Goal: Answer question/provide support

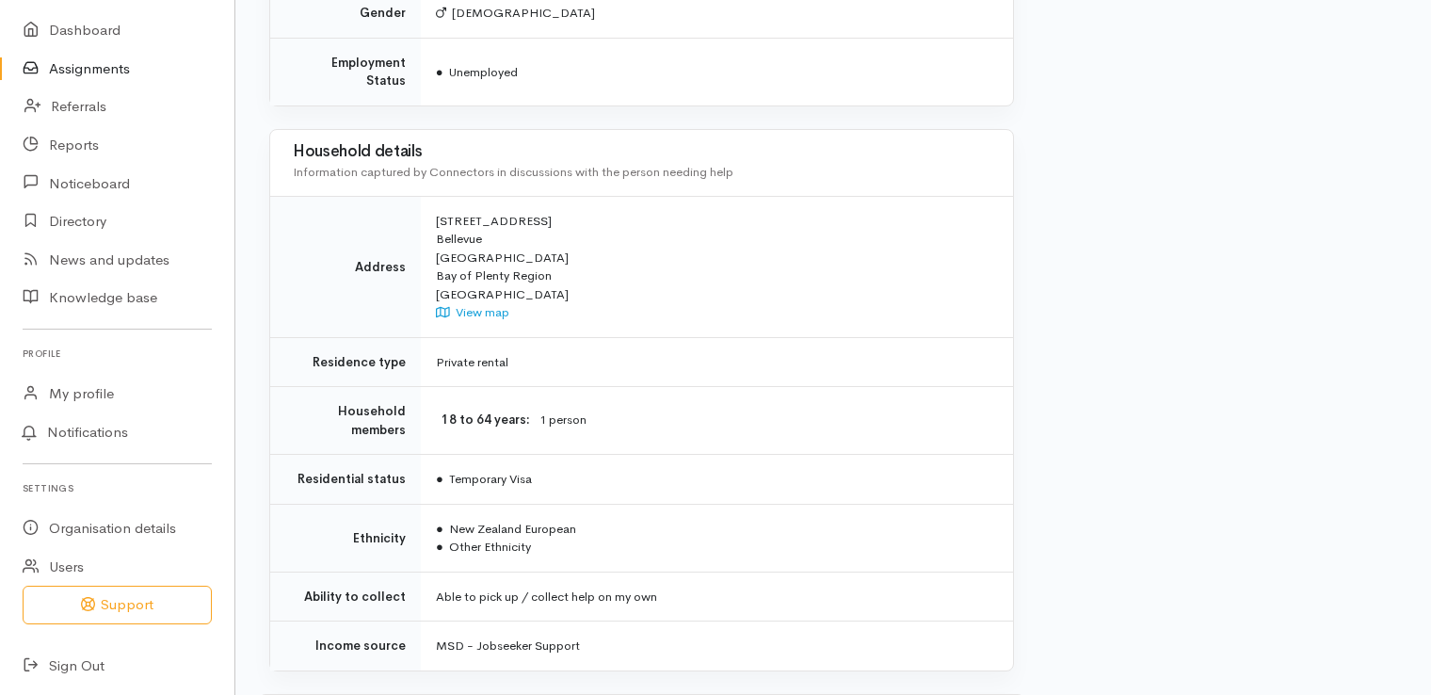
scroll to position [1735, 0]
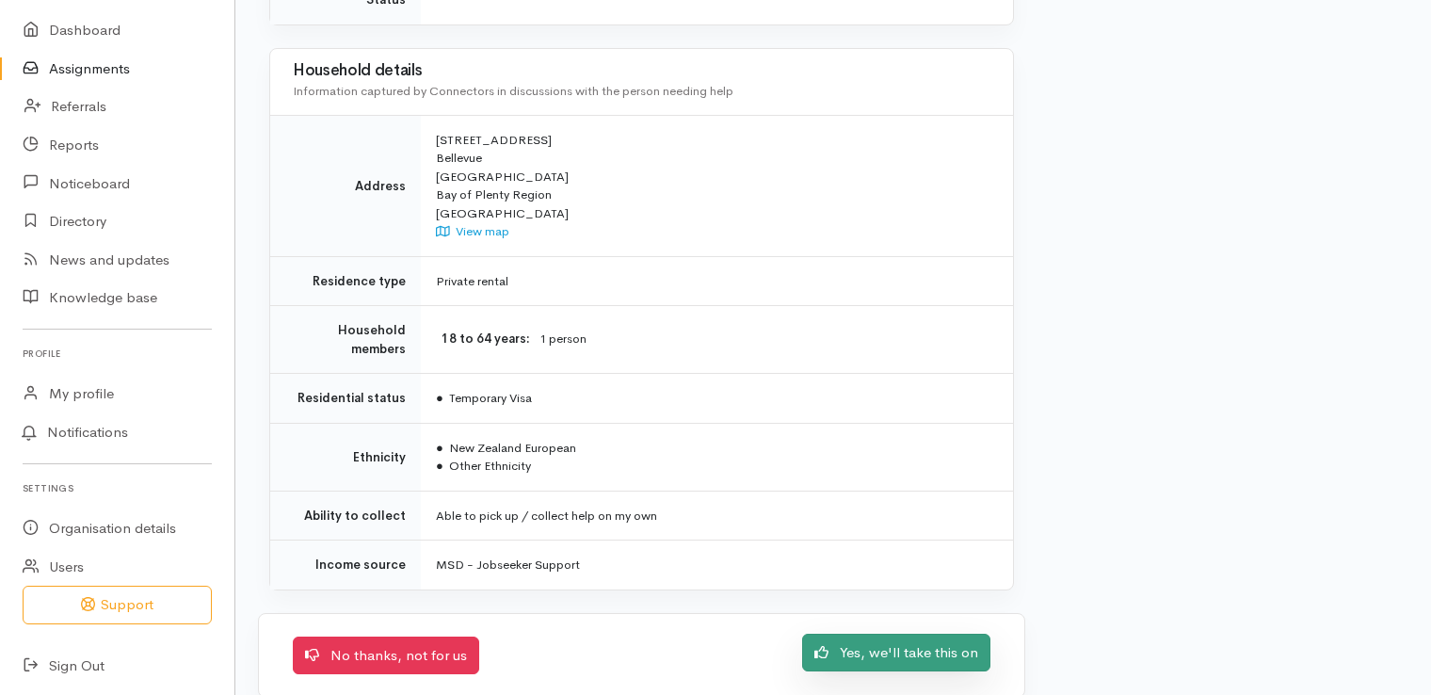
click at [939, 634] on link "Yes, we'll take this on" at bounding box center [896, 653] width 188 height 39
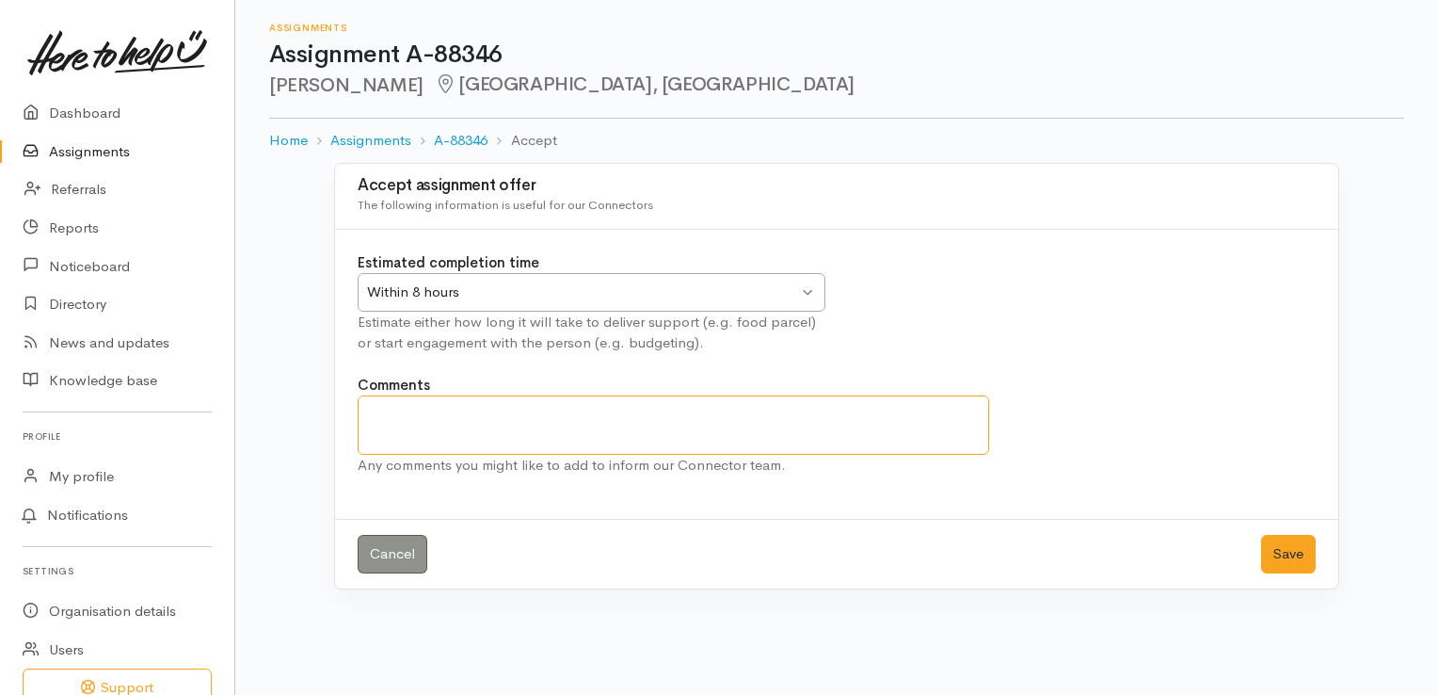
click at [393, 426] on textarea "Comments" at bounding box center [674, 424] width 632 height 59
click at [806, 296] on div "Within 8 hours Within 8 hours" at bounding box center [592, 292] width 468 height 39
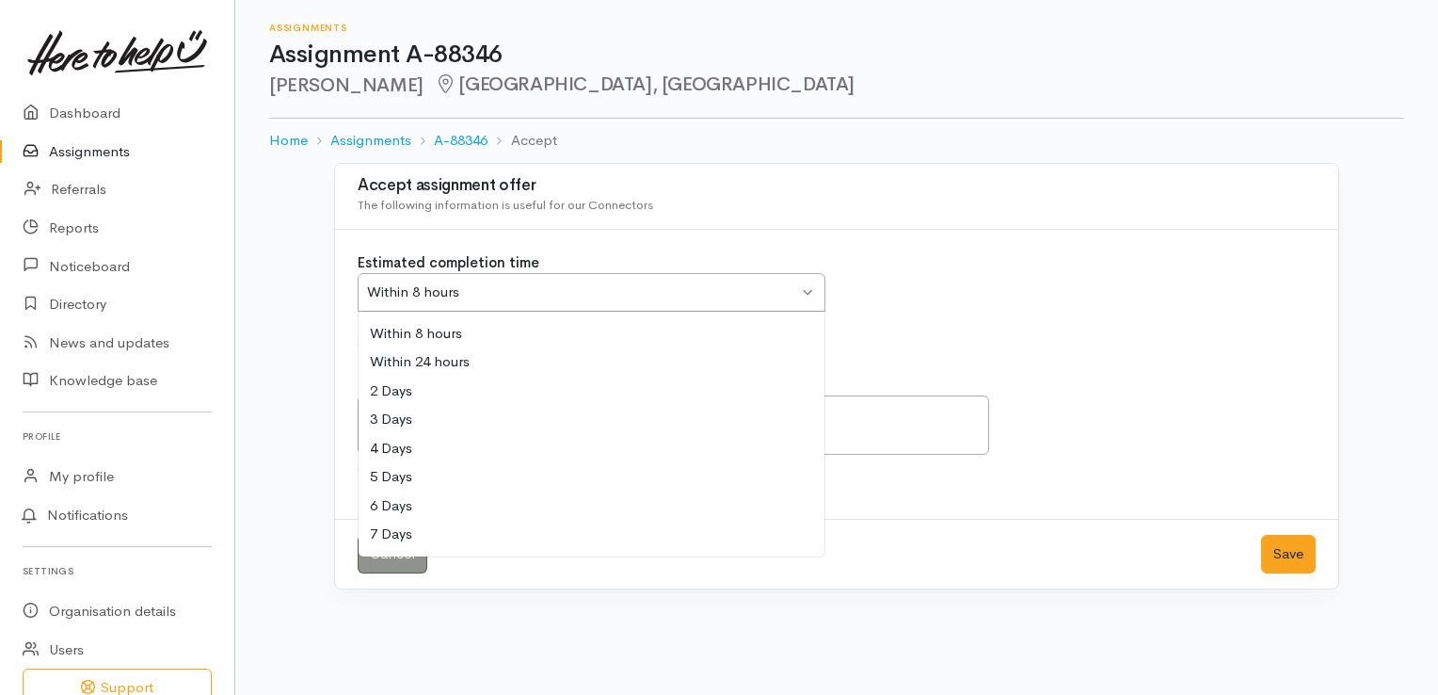
click at [449, 329] on div "Estimated completion time Within 8 hours Within 8 hours Within 8 hours Within 2…" at bounding box center [591, 303] width 490 height 102
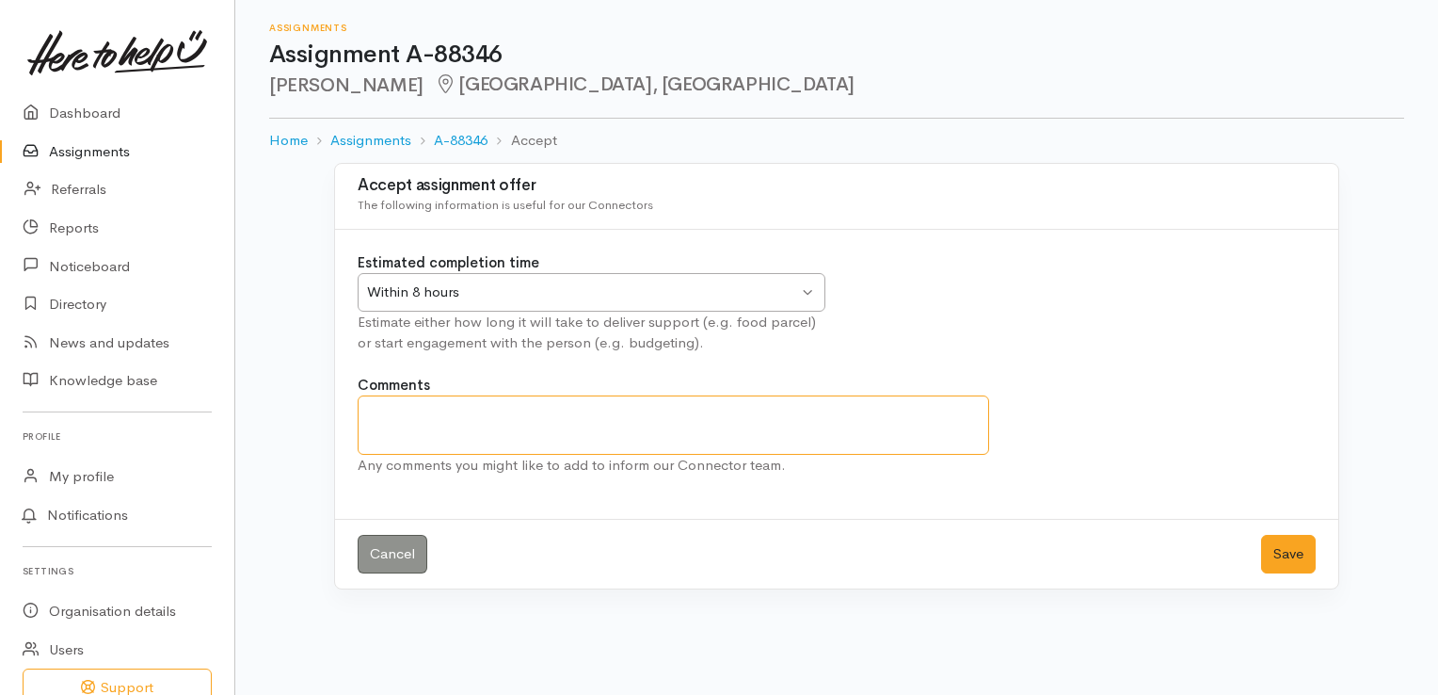
click at [399, 412] on textarea "Comments" at bounding box center [674, 424] width 632 height 59
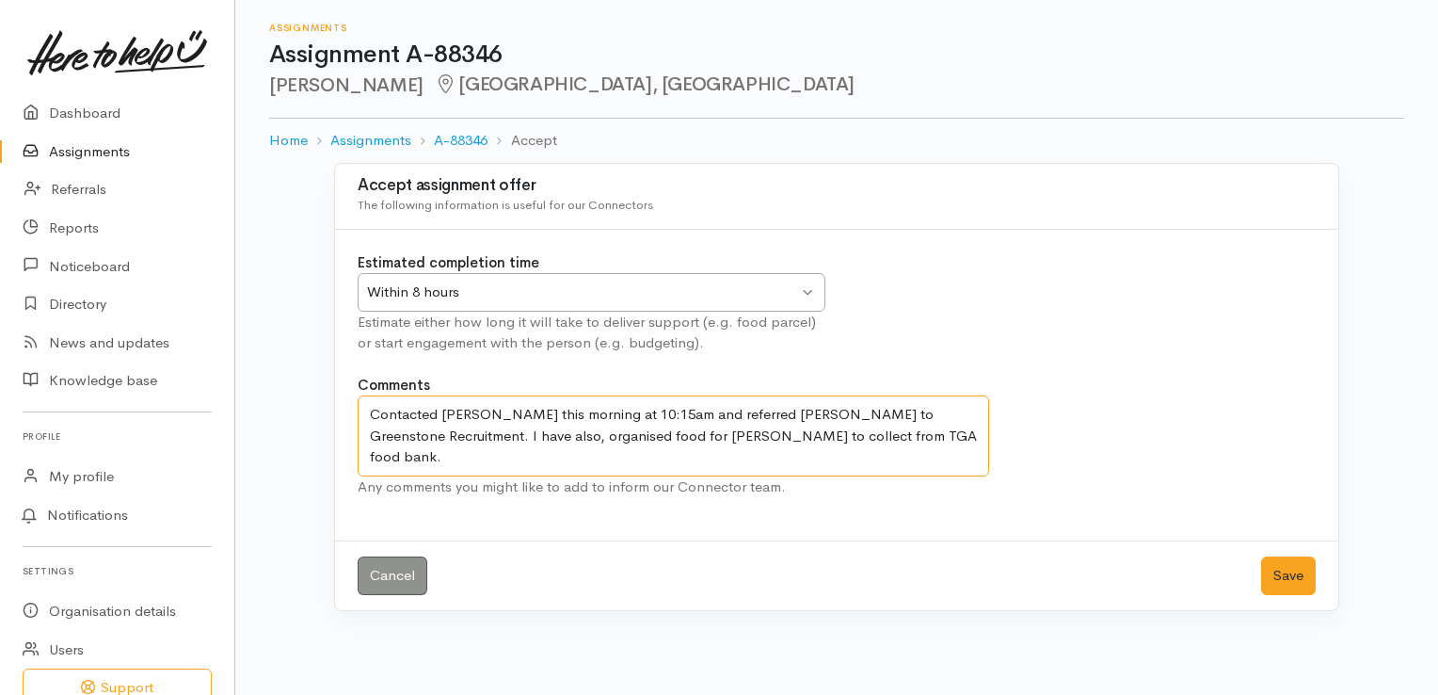
click at [900, 452] on textarea "Contacted Benjamin this morning at 10:15am and referred Benjamin to Greenstone …" at bounding box center [674, 435] width 632 height 81
type textarea "Contacted Benjamin this morning at 10:15am and referred Benjamin to Greenstone …"
click at [1292, 571] on button "Save" at bounding box center [1288, 575] width 55 height 39
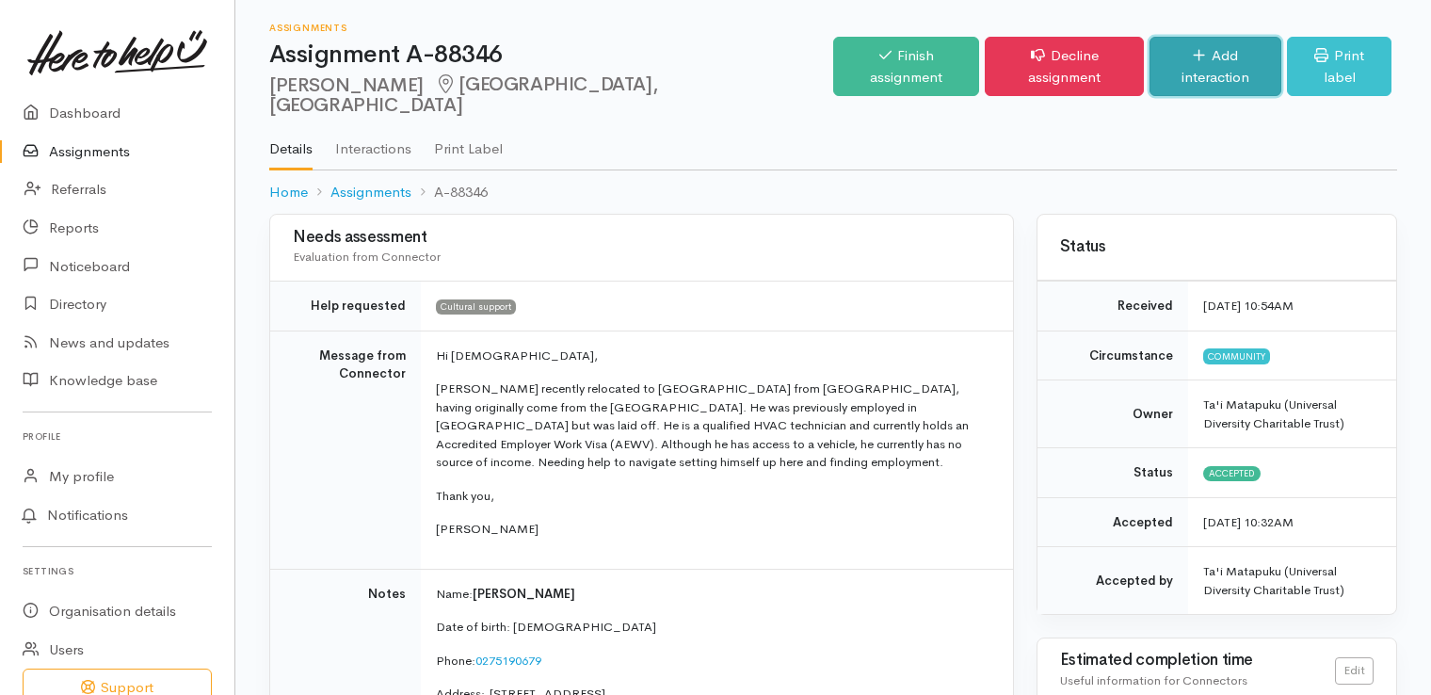
click at [1218, 55] on link "Add interaction" at bounding box center [1215, 66] width 133 height 59
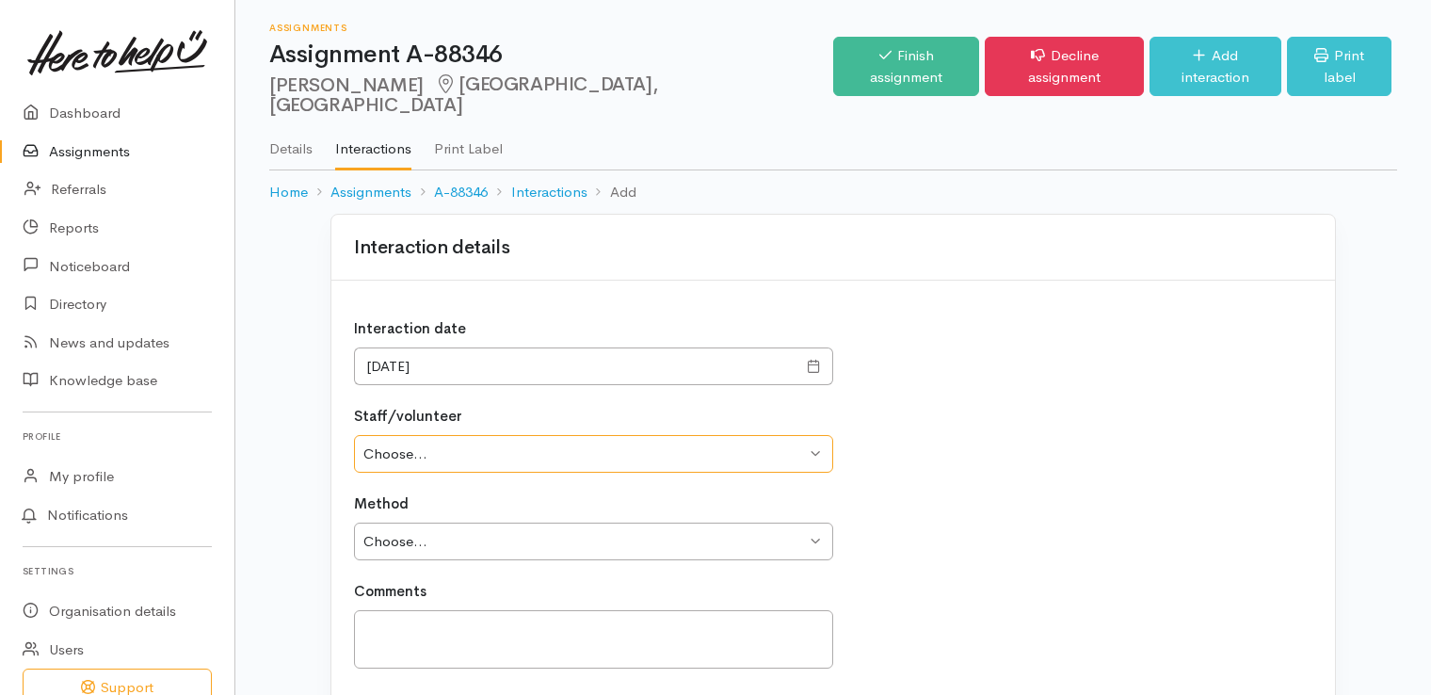
click at [813, 435] on select "Choose... Gwen Thompson Lajanne Smith Amanda Gabb Rebecca Render Ta’i Matapuku …" at bounding box center [593, 454] width 479 height 39
select select "2388"
click at [354, 435] on select "Choose... Gwen Thompson Lajanne Smith Amanda Gabb Rebecca Render Ta’i Matapuku …" at bounding box center [593, 454] width 479 height 39
click at [817, 522] on select "Choose... Phone Visit Other" at bounding box center [593, 541] width 479 height 39
select select "1"
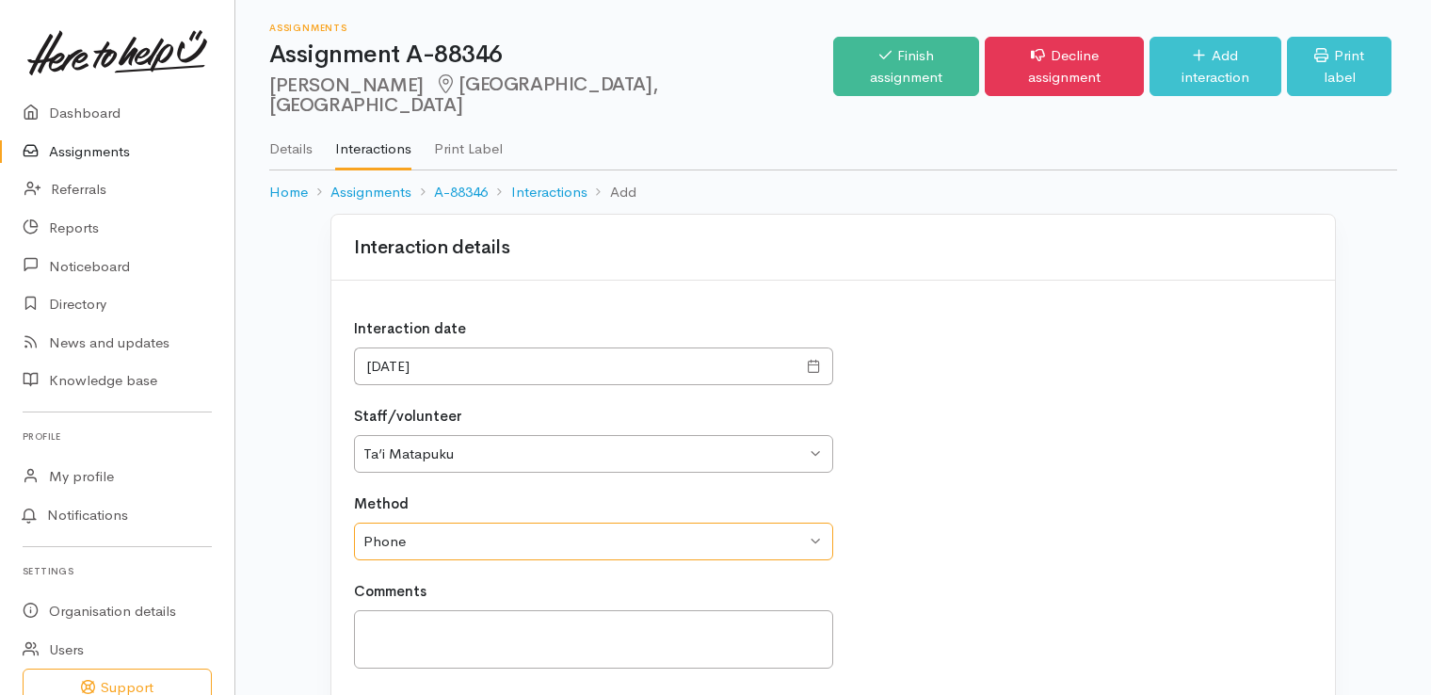
click at [354, 522] on select "Choose... Phone Visit Other" at bounding box center [593, 541] width 479 height 39
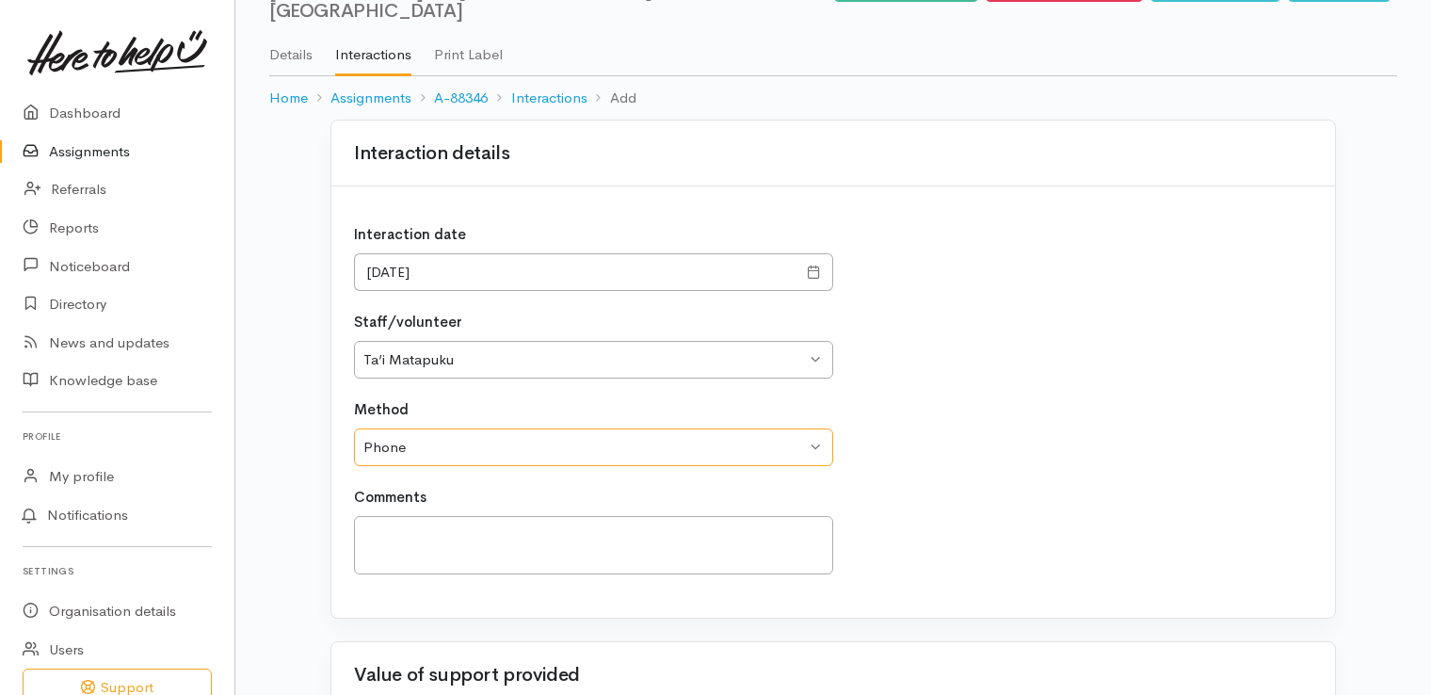
scroll to position [188, 0]
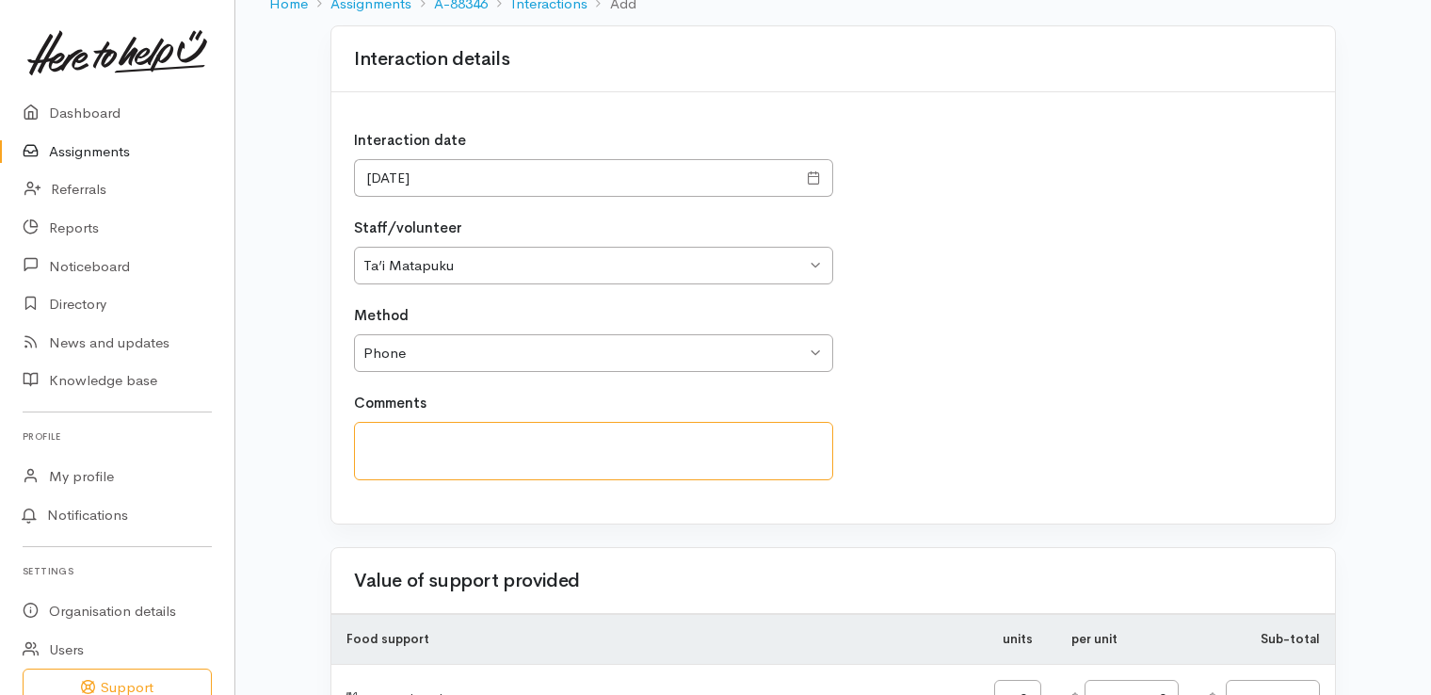
click at [382, 424] on textarea at bounding box center [593, 451] width 479 height 59
type textarea "I"
type textarea "R"
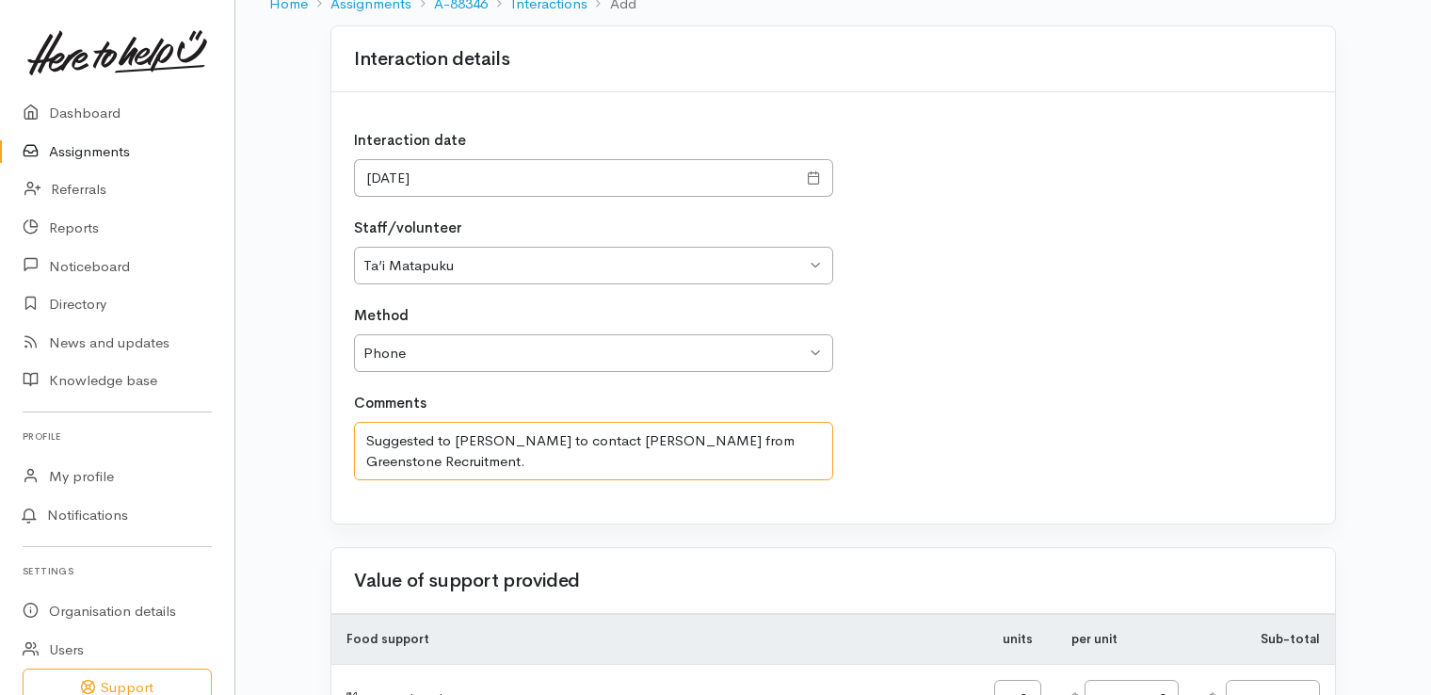
click at [819, 422] on textarea "Suggested to Benjamin to contact John from Greenstone Recruitment." at bounding box center [593, 451] width 479 height 59
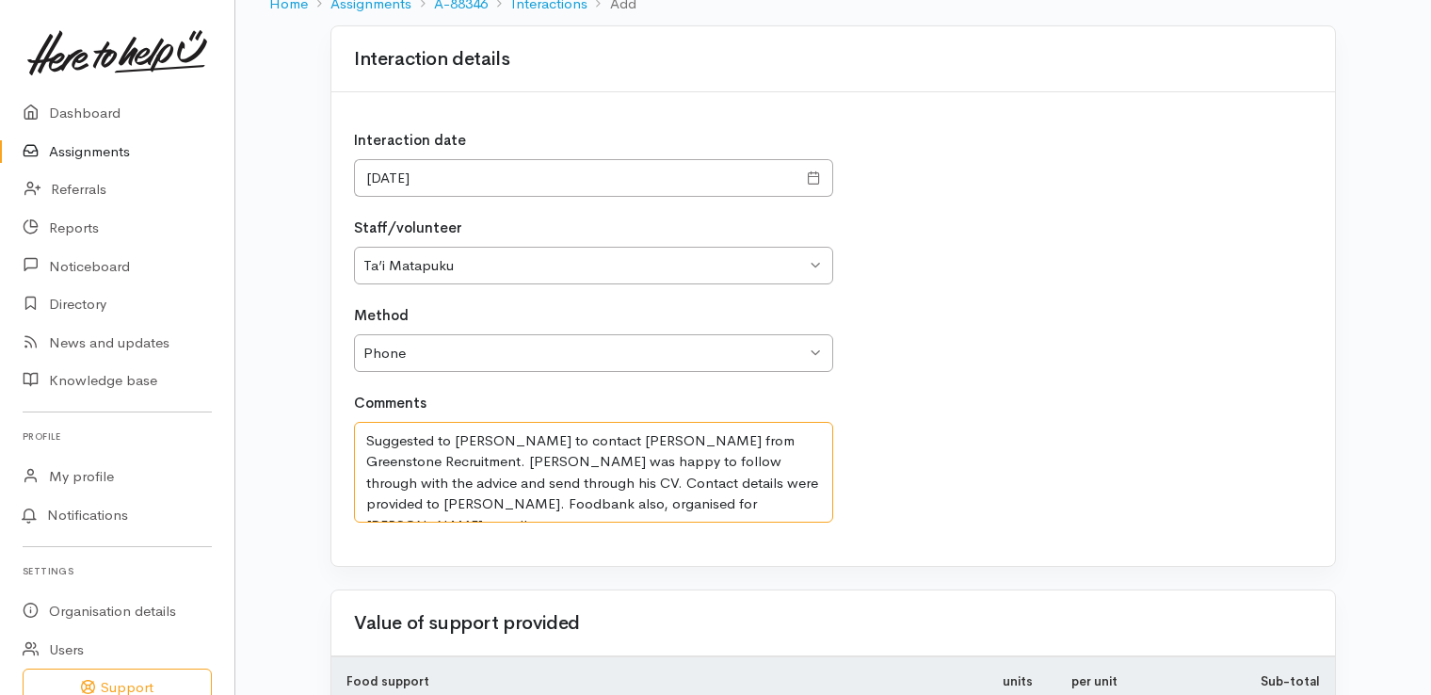
click at [589, 480] on textarea "Suggested to Benjamin to contact John from Greenstone Recruitment. Benjamin was…" at bounding box center [593, 473] width 479 height 102
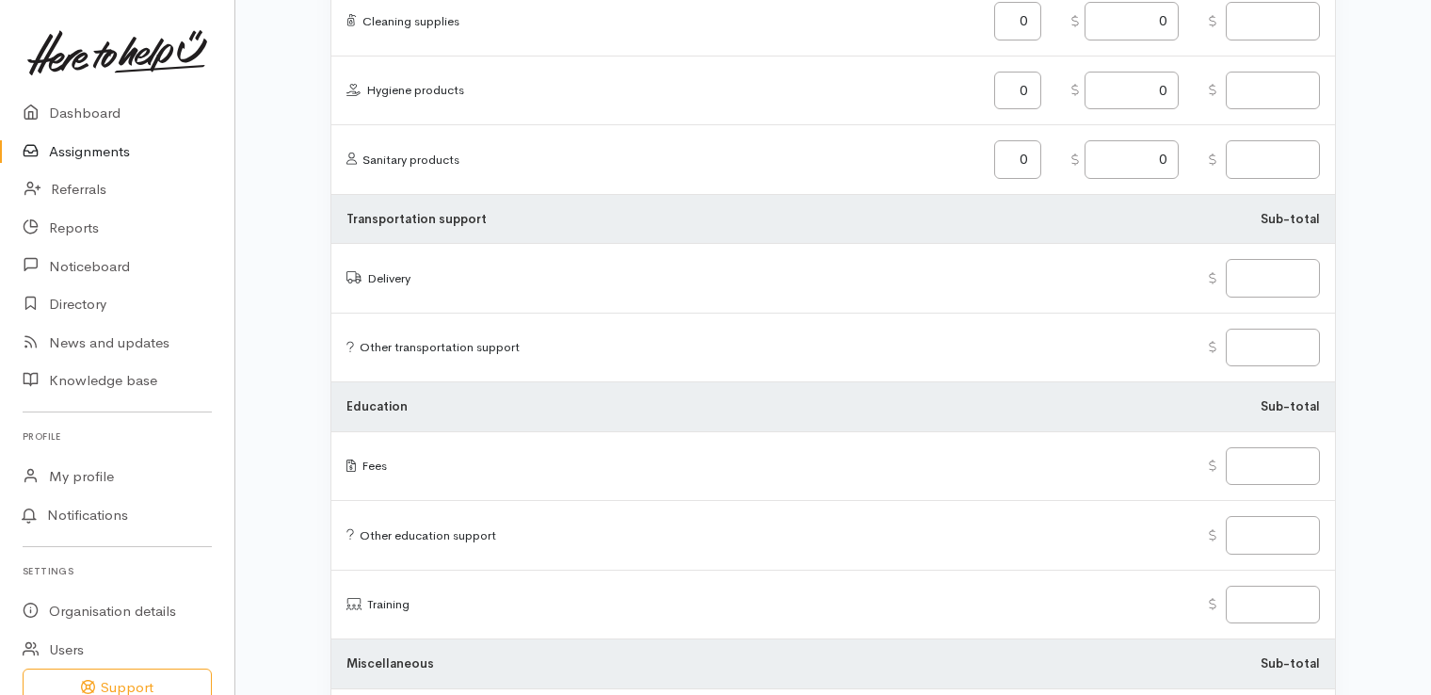
scroll to position [2380, 0]
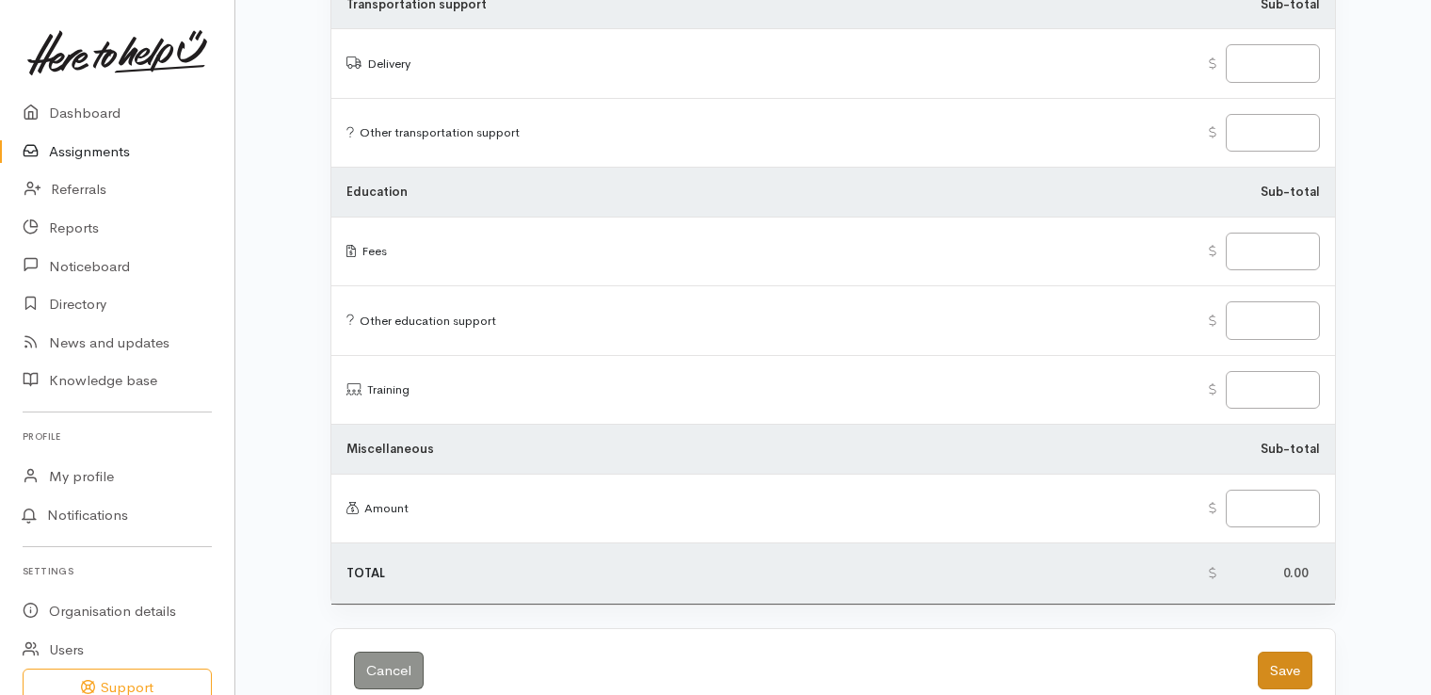
type textarea "Suggested to Benjamin to contact John from Greenstone Recruitment. Benjamin was…"
click at [1263, 651] on button "Save" at bounding box center [1285, 670] width 55 height 39
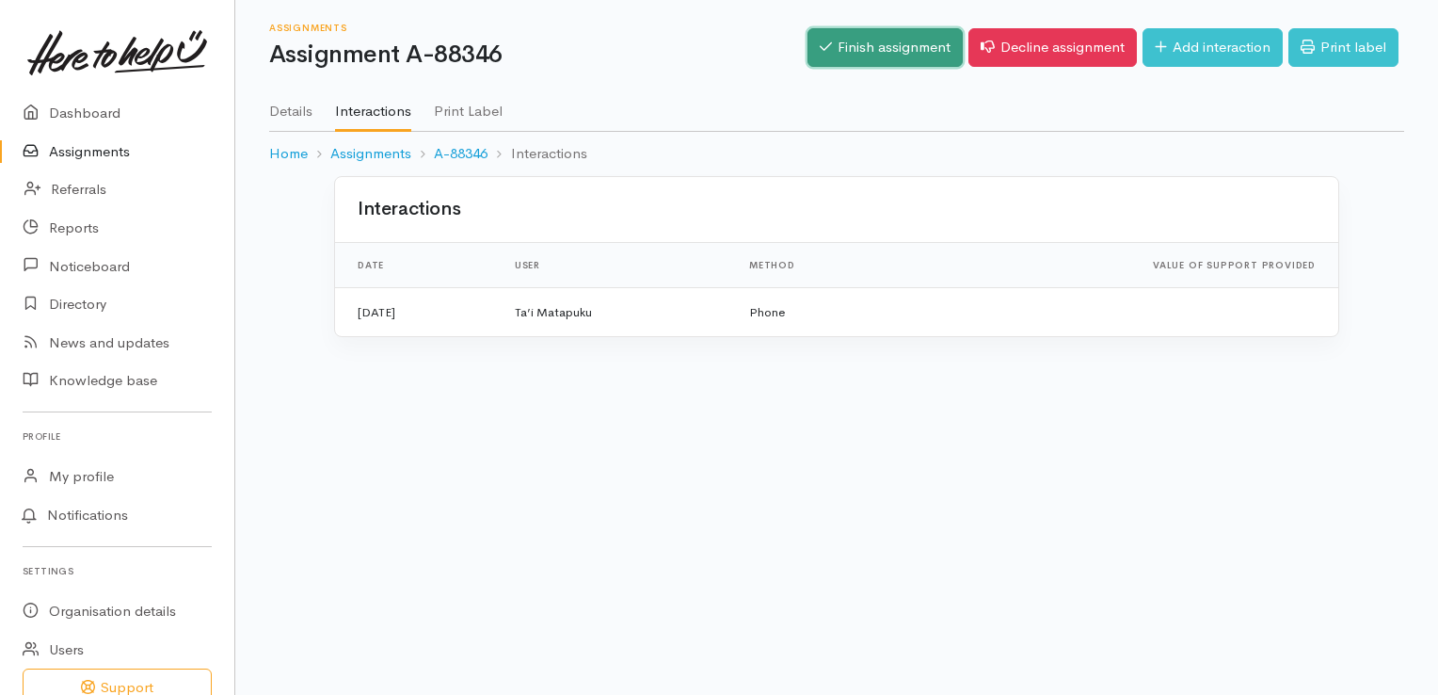
click at [879, 41] on link "Finish assignment" at bounding box center [885, 47] width 155 height 39
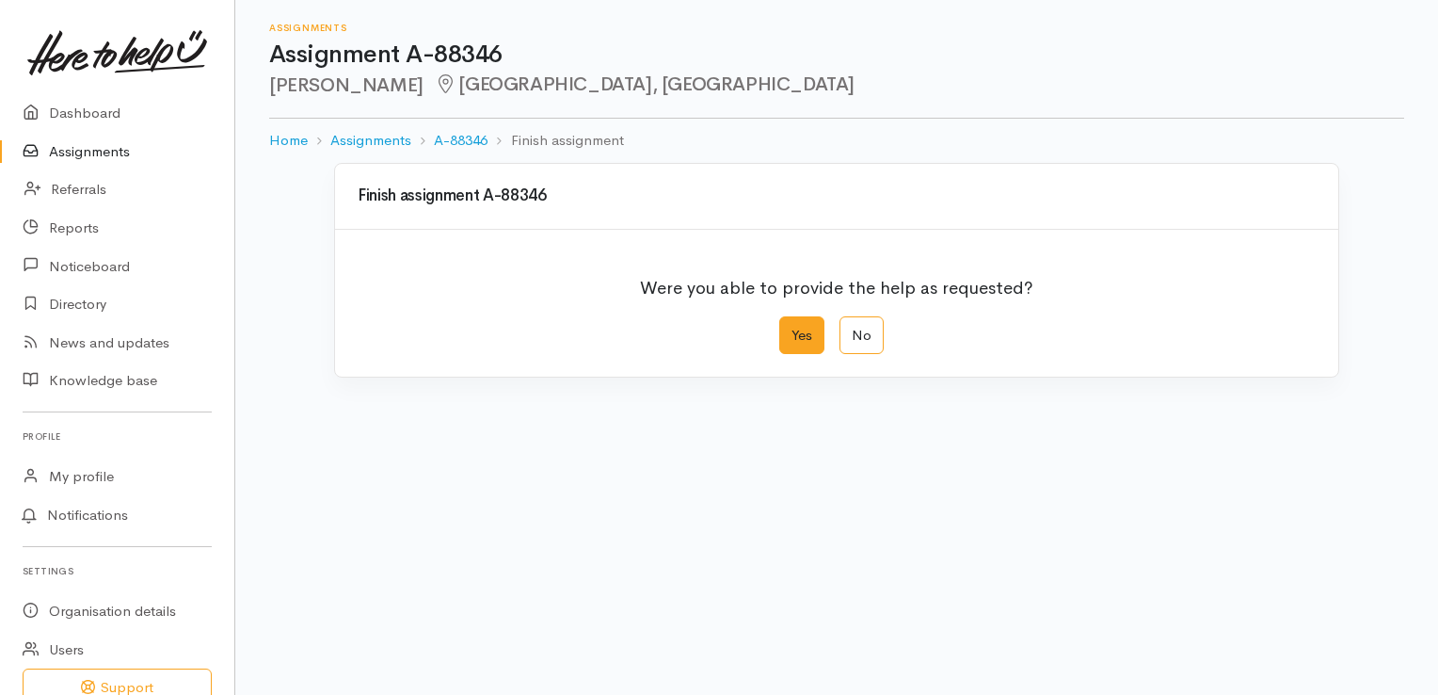
click at [796, 337] on label "Yes" at bounding box center [801, 335] width 45 height 39
click at [792, 329] on input "Yes" at bounding box center [785, 322] width 12 height 12
radio input "true"
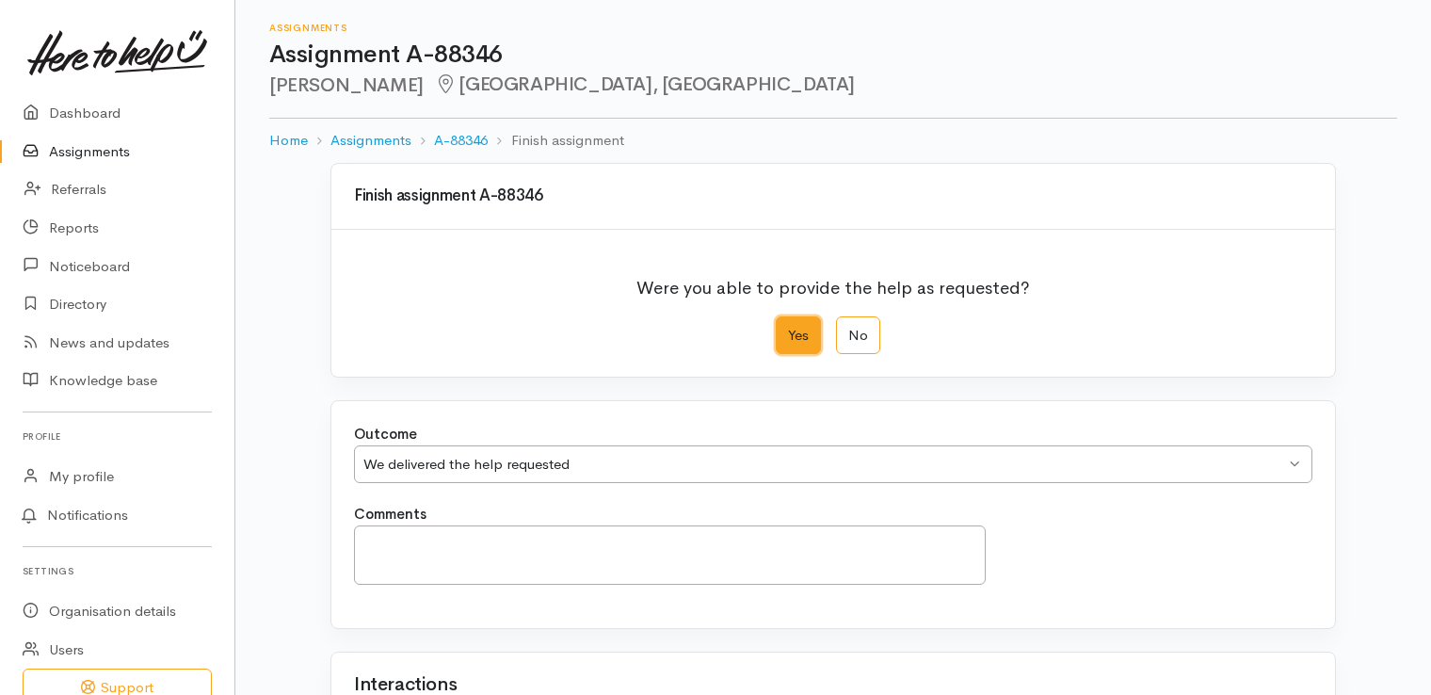
scroll to position [94, 0]
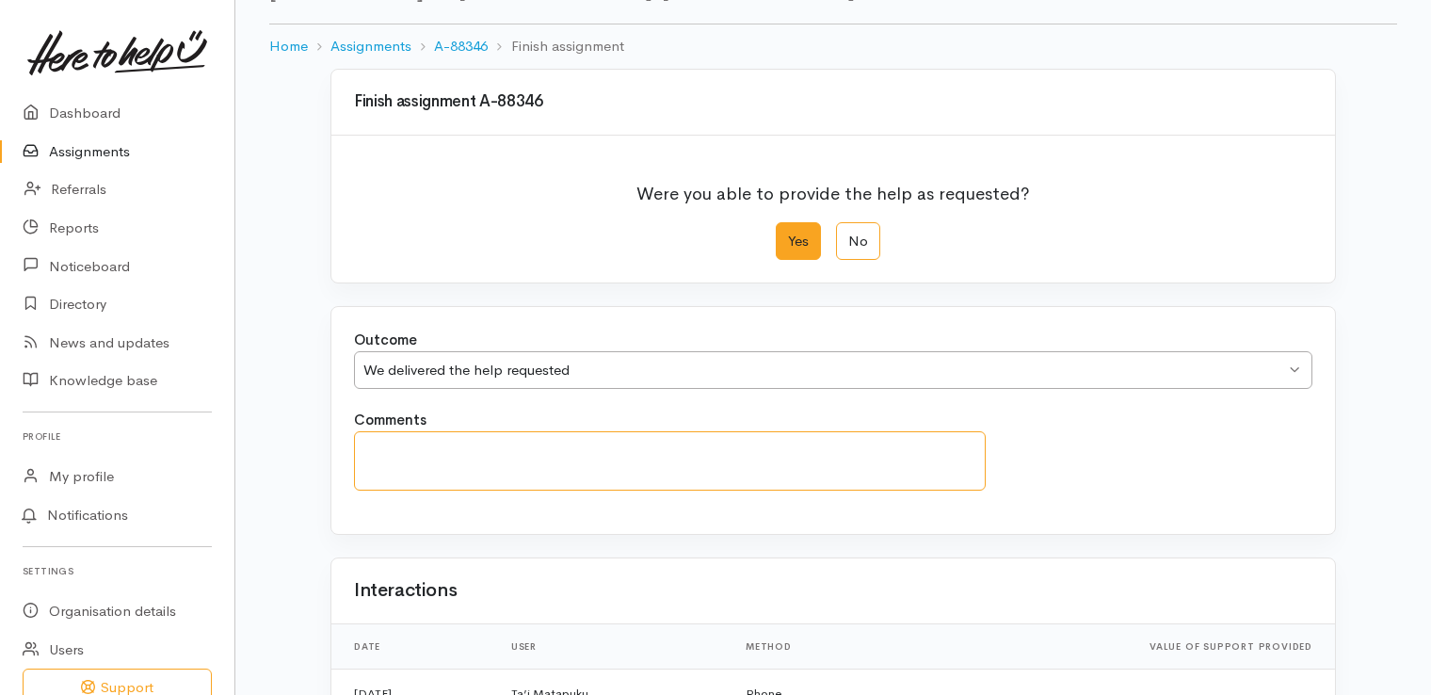
click at [392, 455] on textarea "Comments" at bounding box center [670, 460] width 632 height 59
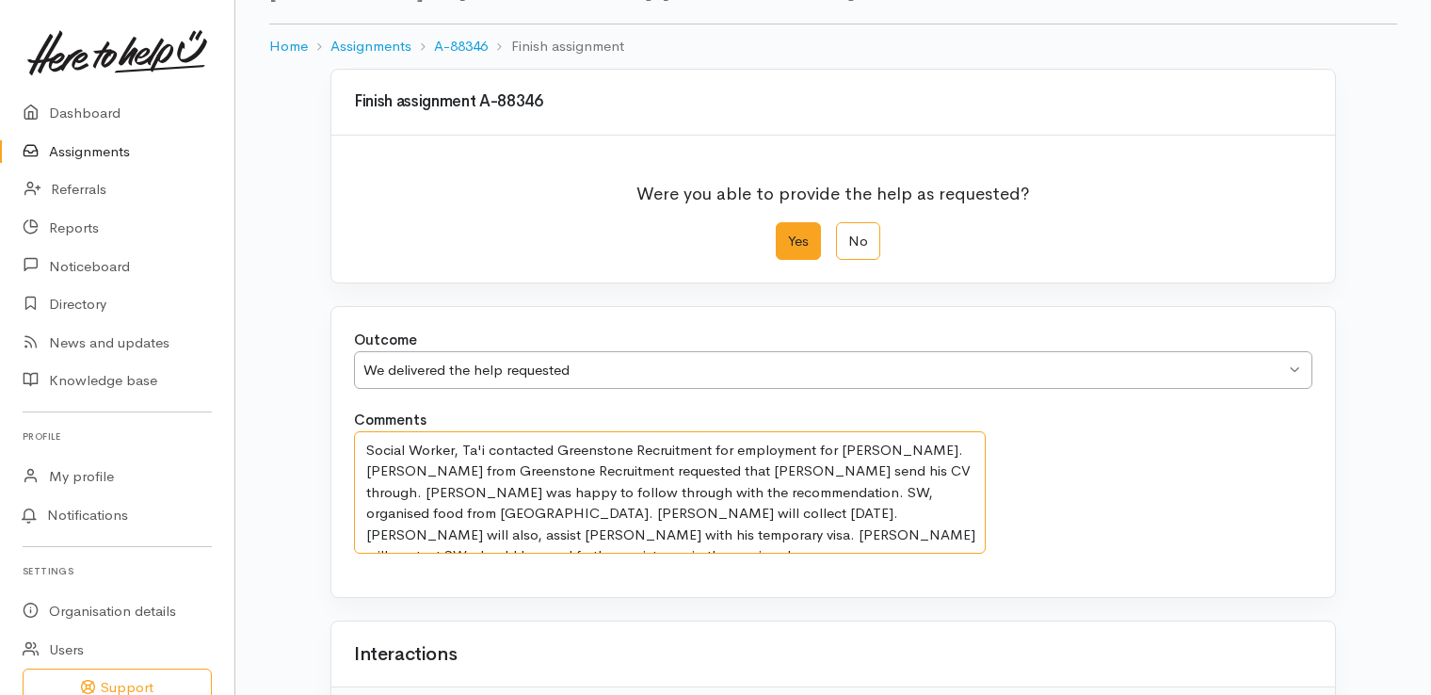
click at [707, 524] on textarea "Social Worker, Ta'i contacted Greenstone Recruitment for employment for Benjami…" at bounding box center [670, 492] width 632 height 123
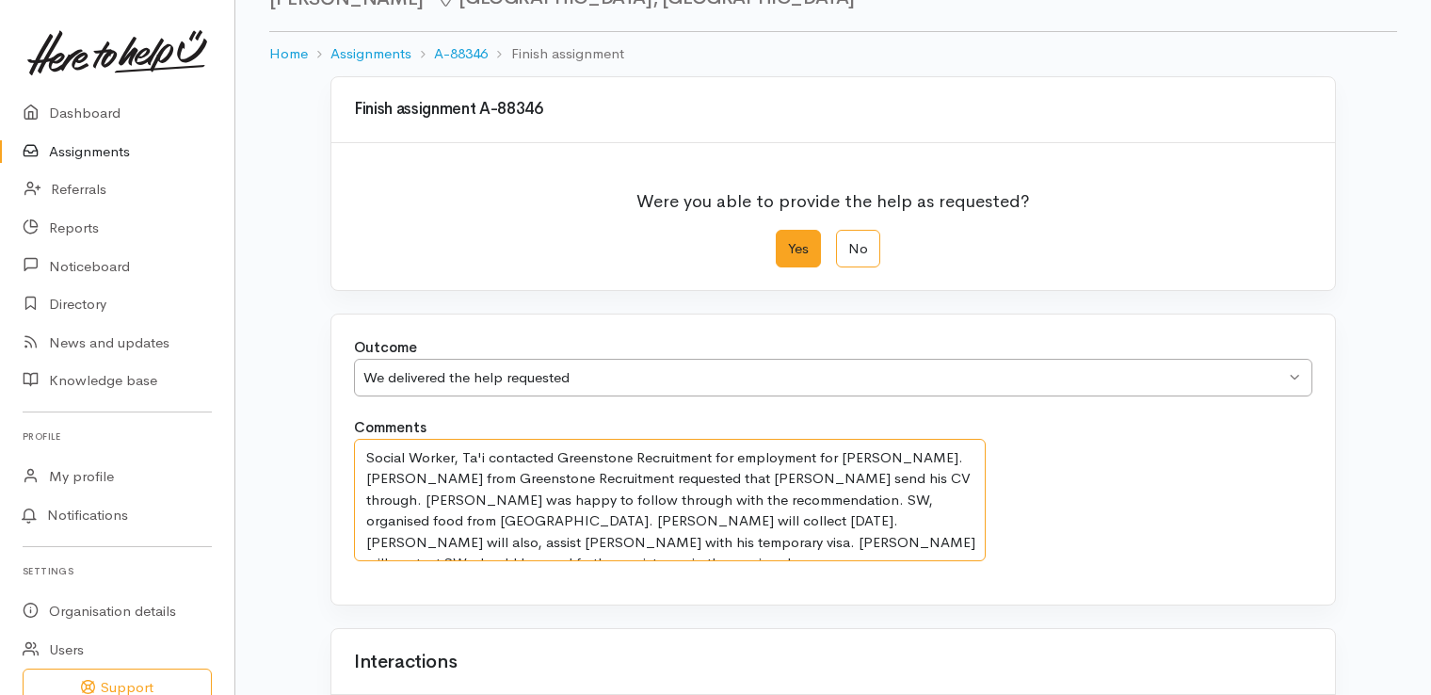
scroll to position [86, 0]
type textarea "Social Worker, Ta'i contacted Greenstone Recruitment for employment for [PERSON…"
click at [798, 249] on label "Yes" at bounding box center [798, 250] width 45 height 39
click at [788, 243] on input "Yes" at bounding box center [782, 237] width 12 height 12
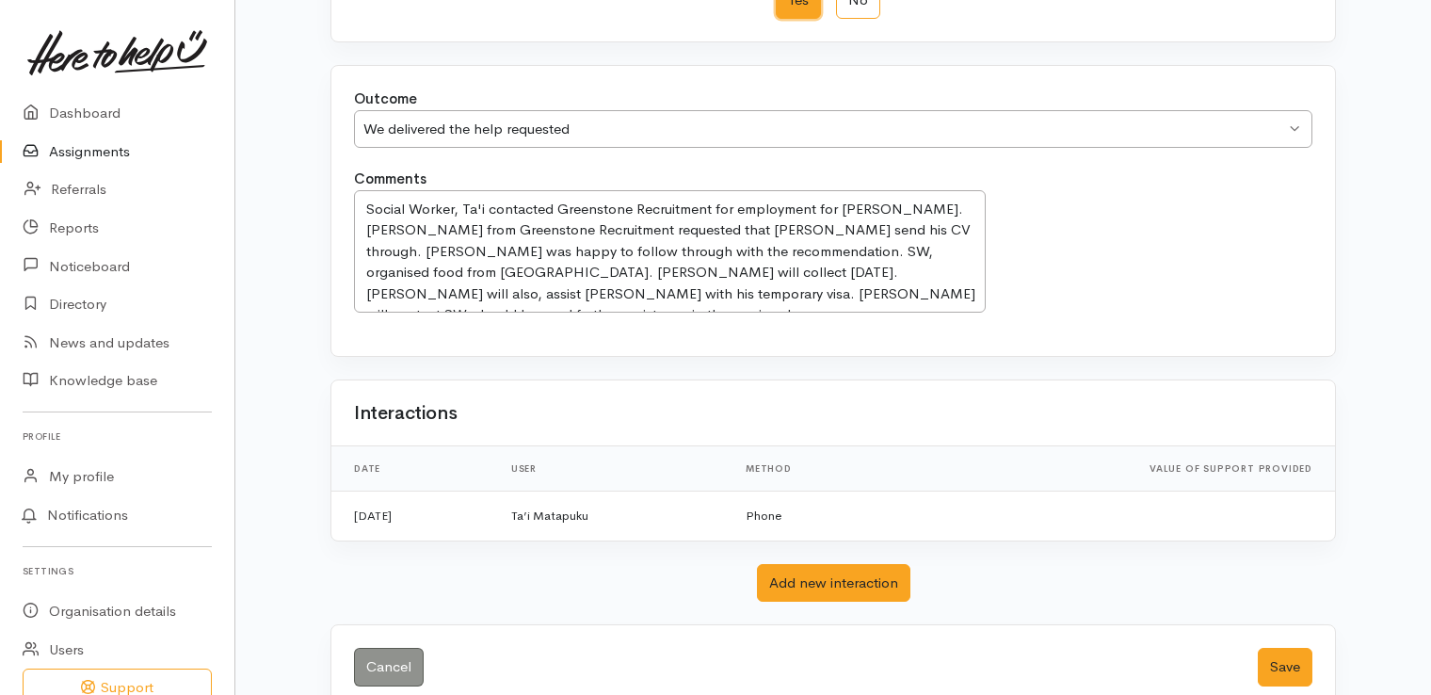
scroll to position [368, 0]
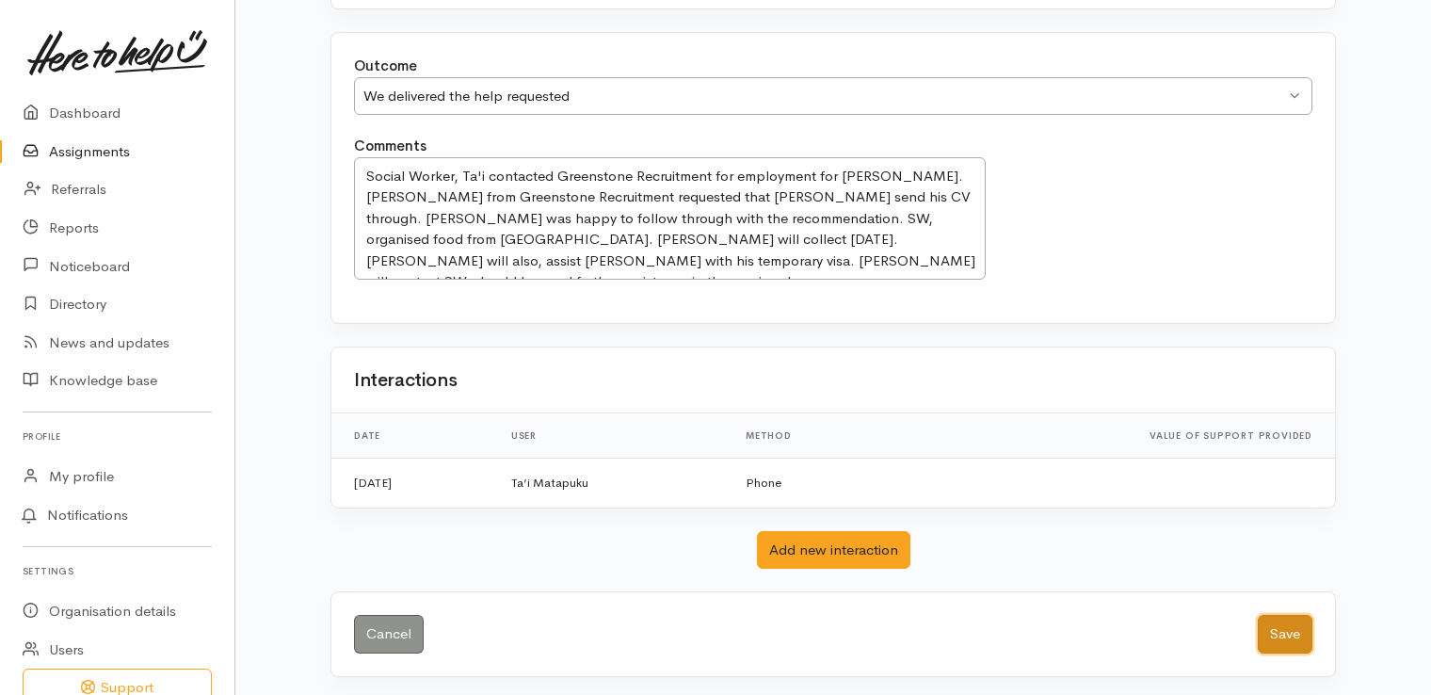
click at [1292, 624] on button "Save" at bounding box center [1285, 634] width 55 height 39
